Goal: Navigation & Orientation: Go to known website

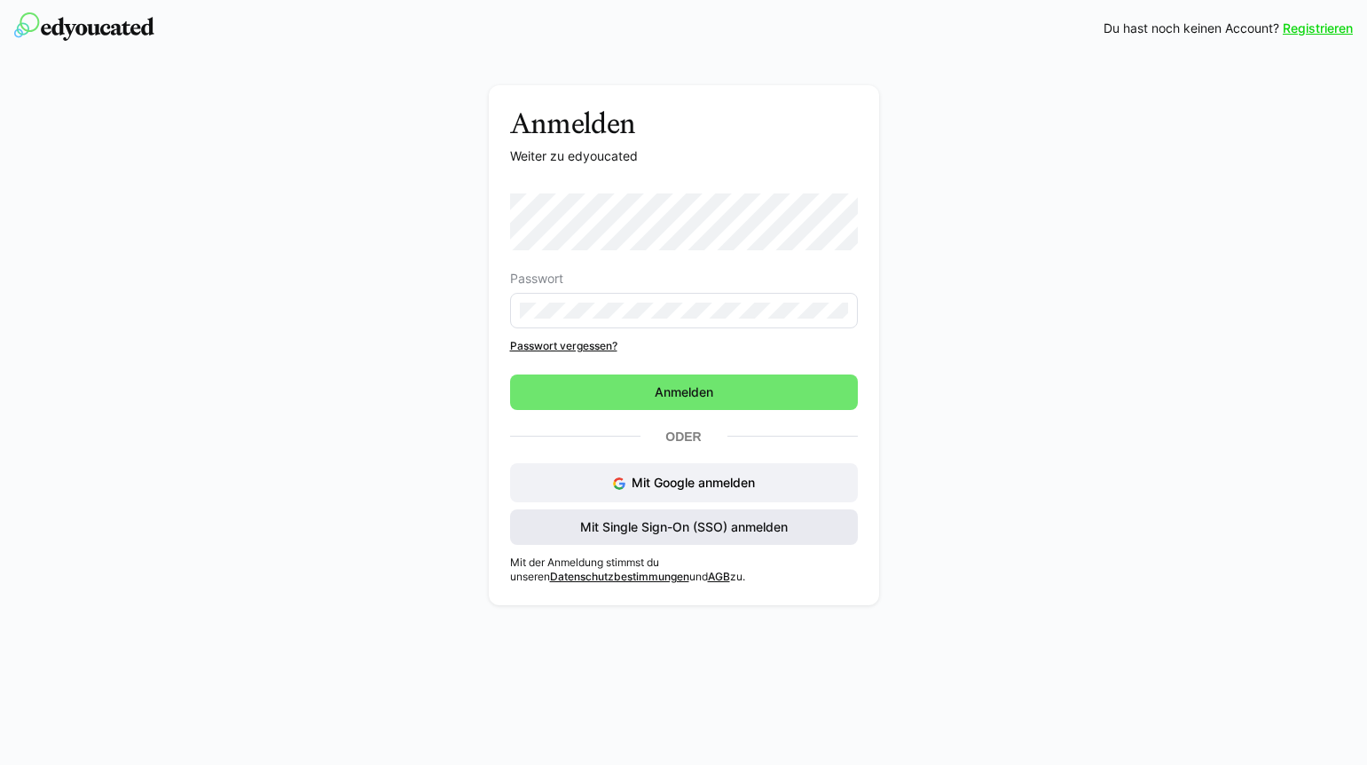
click at [665, 527] on span "Mit Single Sign-On (SSO) anmelden" at bounding box center [683, 527] width 213 height 18
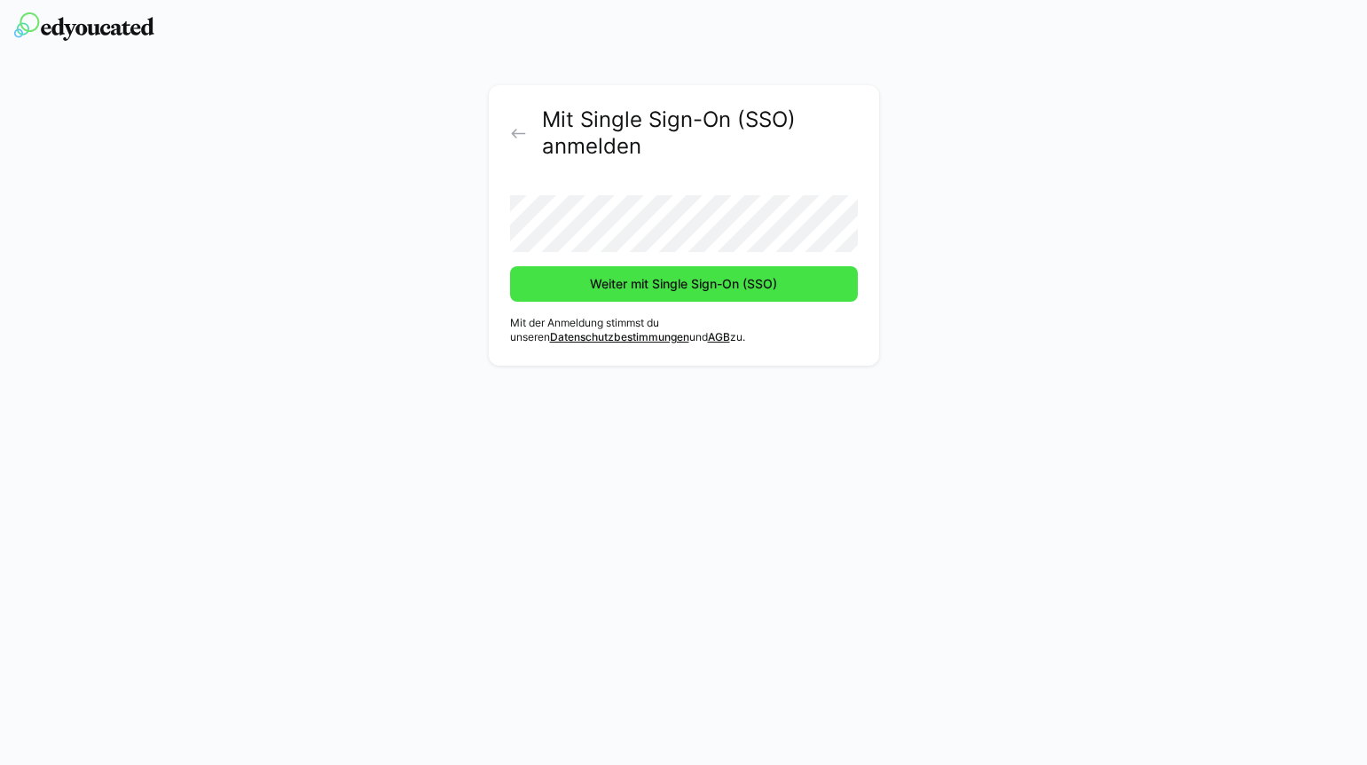
click at [609, 292] on span "Weiter mit Single Sign-On (SSO)" at bounding box center [683, 284] width 192 height 18
